Goal: Information Seeking & Learning: Learn about a topic

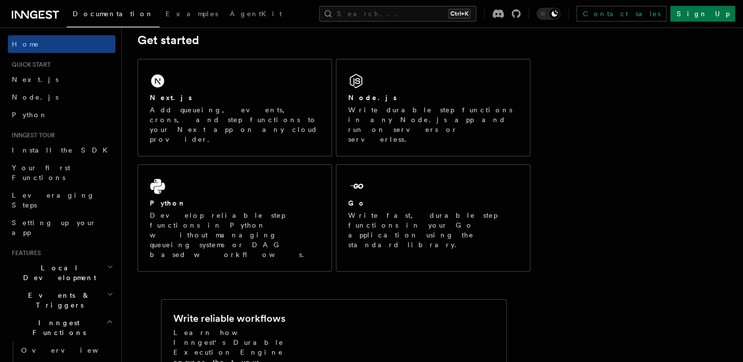
scroll to position [147, 0]
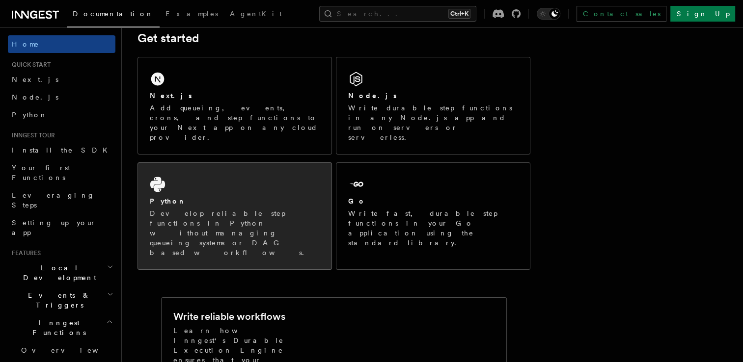
click at [272, 209] on p "Develop reliable step functions in Python without managing queueing systems or …" at bounding box center [235, 233] width 170 height 49
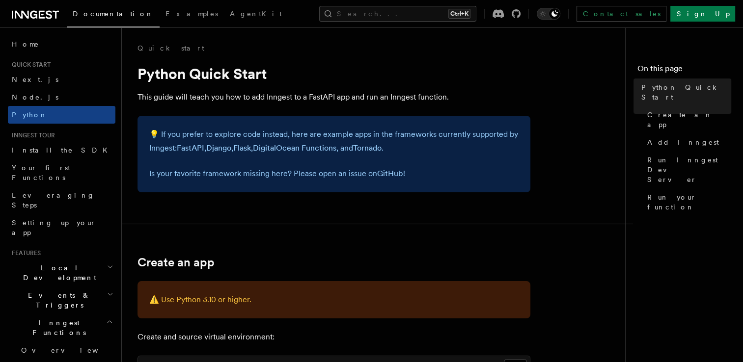
click at [106, 318] on icon "button" at bounding box center [109, 322] width 7 height 8
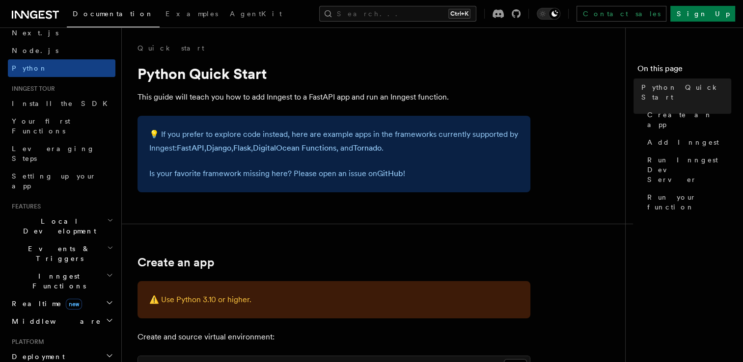
scroll to position [49, 0]
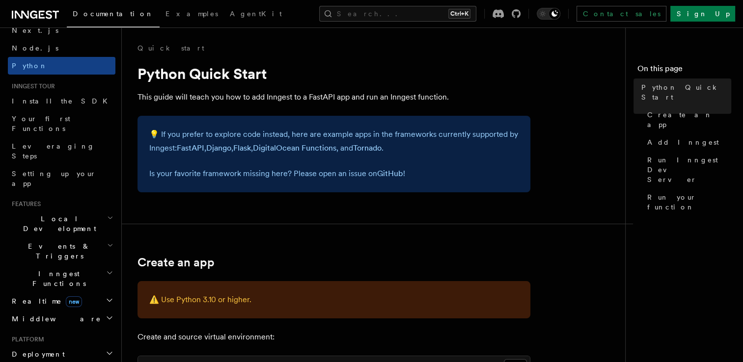
click at [106, 297] on icon "button" at bounding box center [110, 301] width 8 height 8
click at [106, 293] on h2 "Realtime new" at bounding box center [62, 302] width 108 height 18
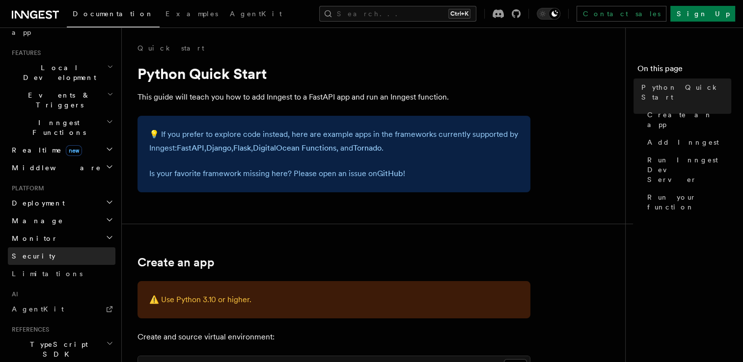
scroll to position [201, 0]
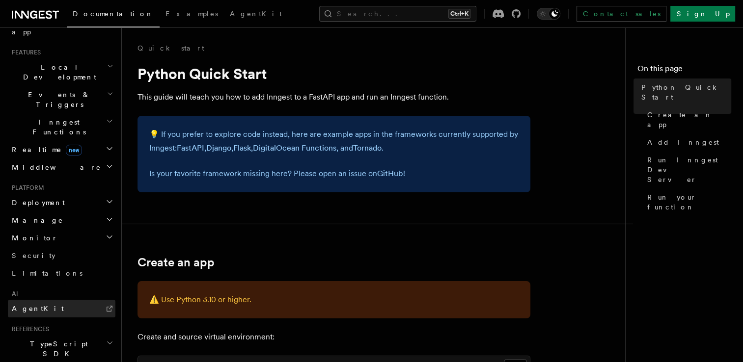
click at [78, 300] on link "AgentKit" at bounding box center [62, 309] width 108 height 18
